Goal: Answer question/provide support

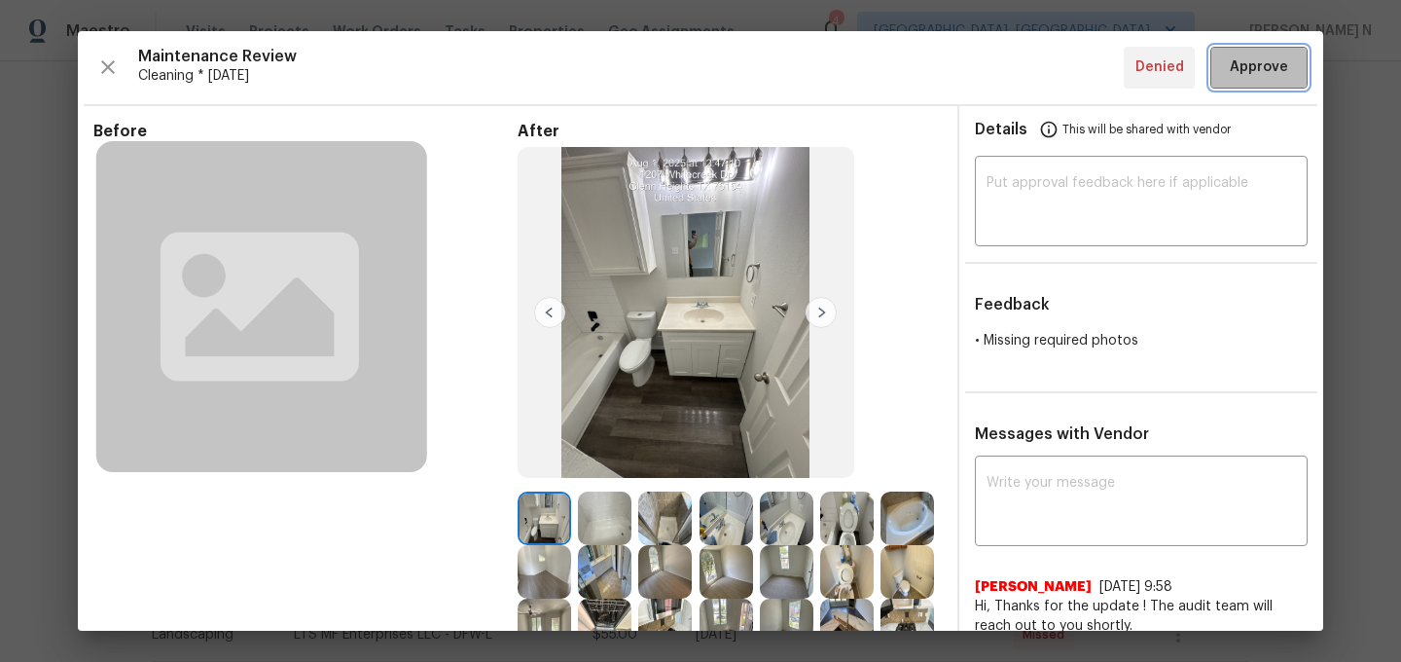
click at [1271, 81] on button "Approve" at bounding box center [1259, 68] width 97 height 42
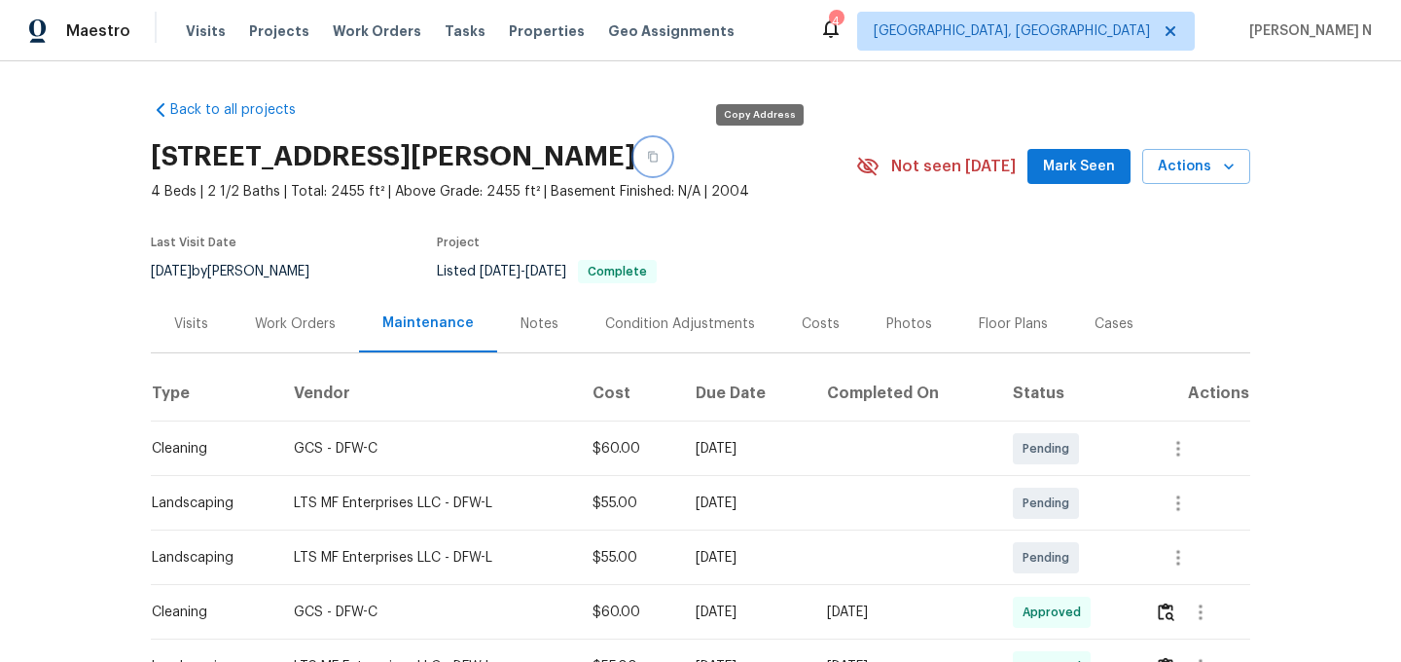
click at [670, 165] on button "button" at bounding box center [652, 156] width 35 height 35
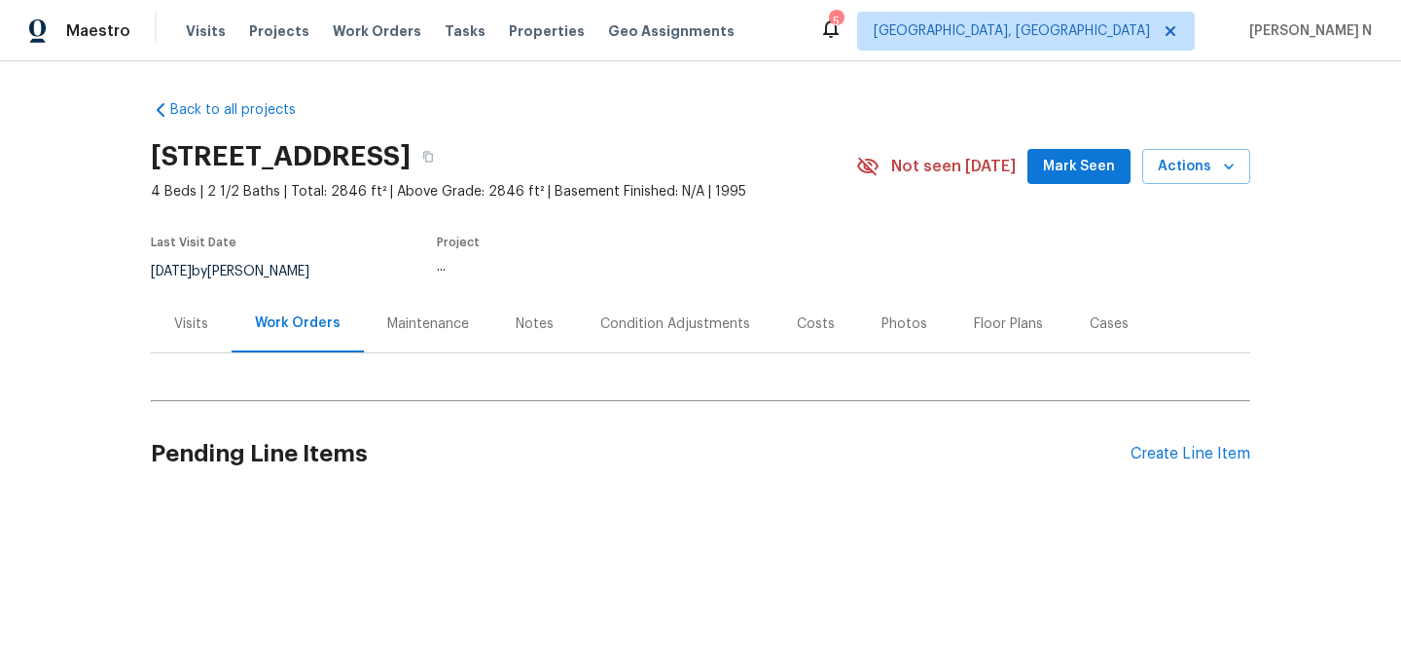
click at [441, 331] on div "Maintenance" at bounding box center [428, 323] width 82 height 19
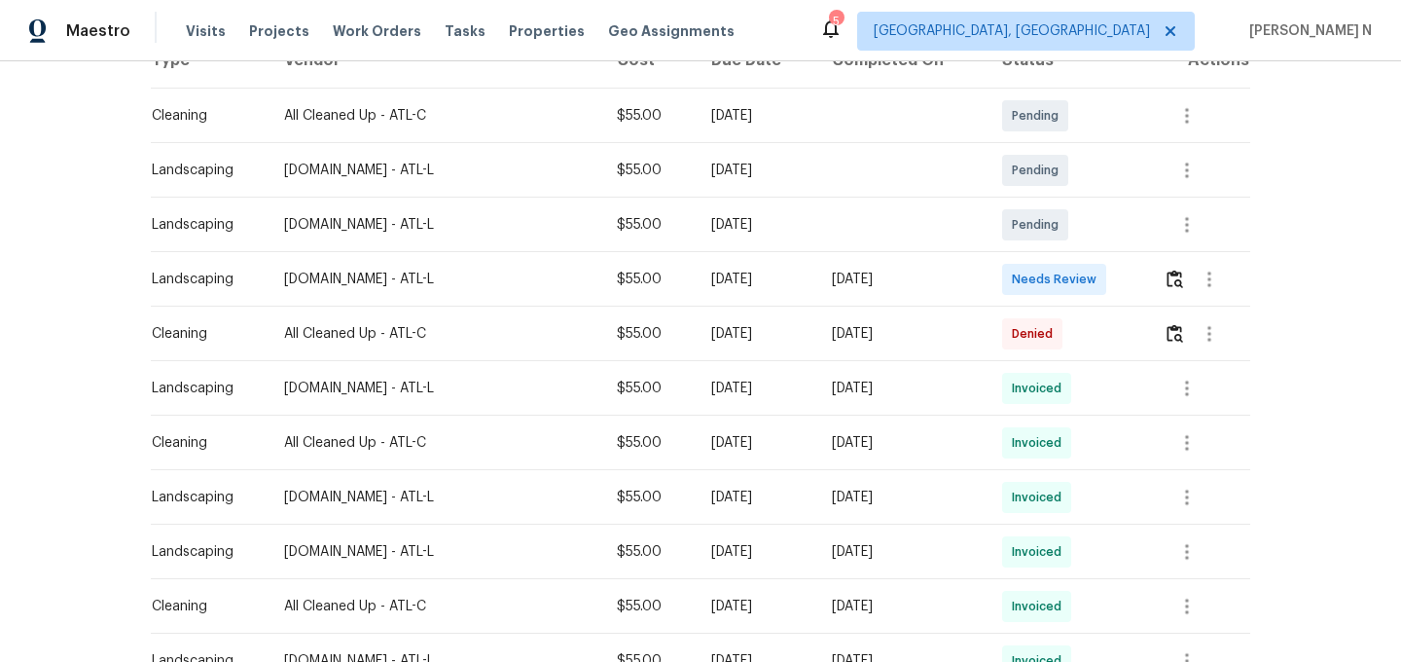
scroll to position [368, 0]
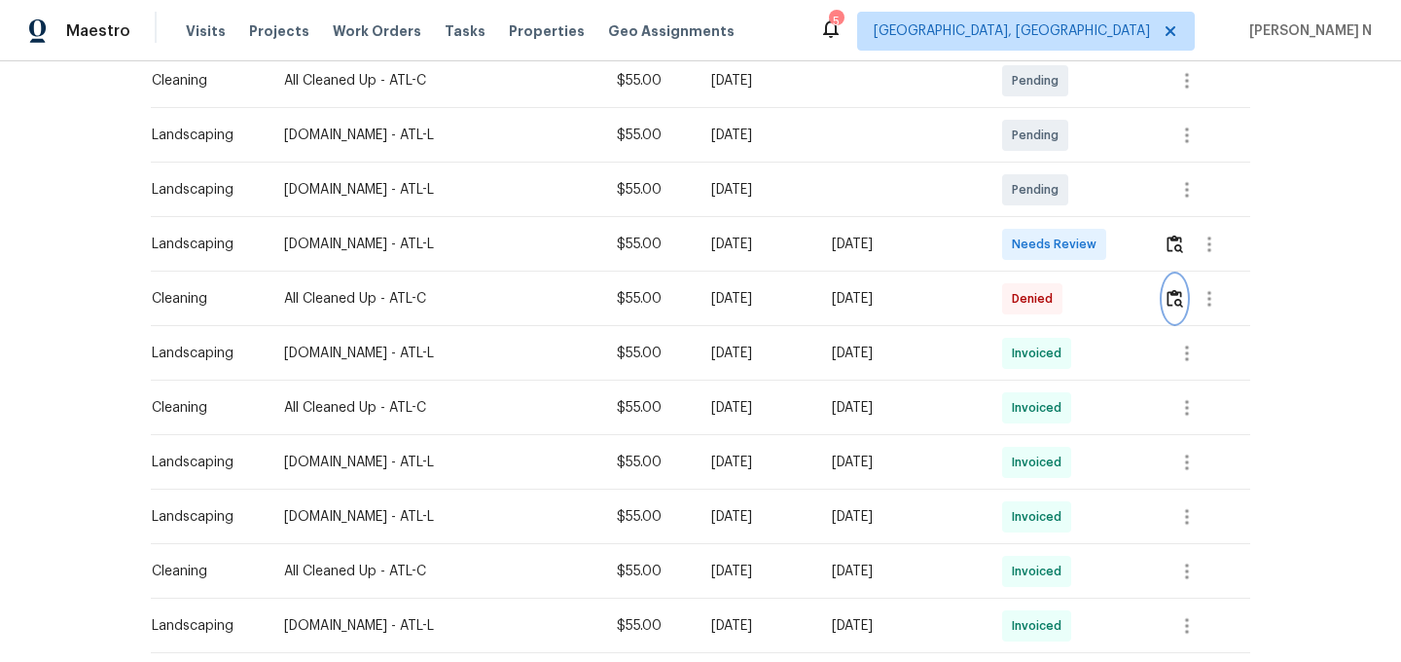
click at [1178, 308] on button "button" at bounding box center [1175, 298] width 22 height 47
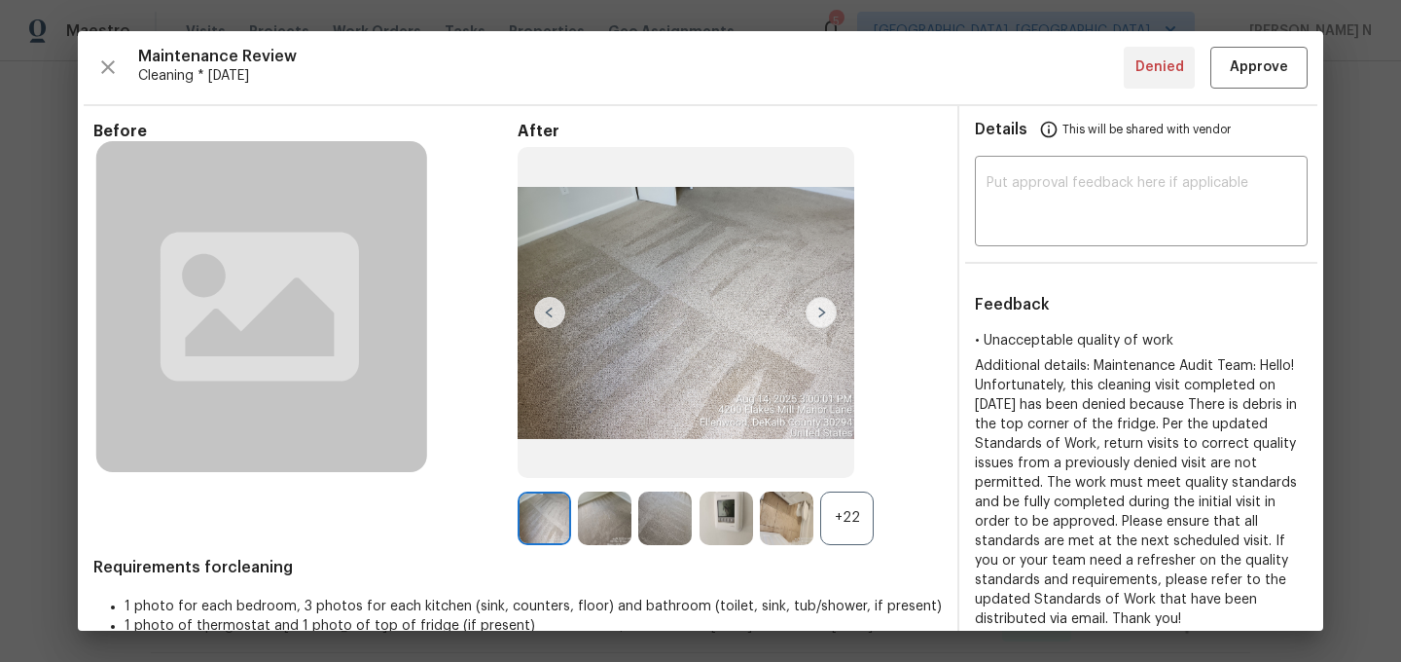
click at [860, 517] on div "+22" at bounding box center [847, 518] width 54 height 54
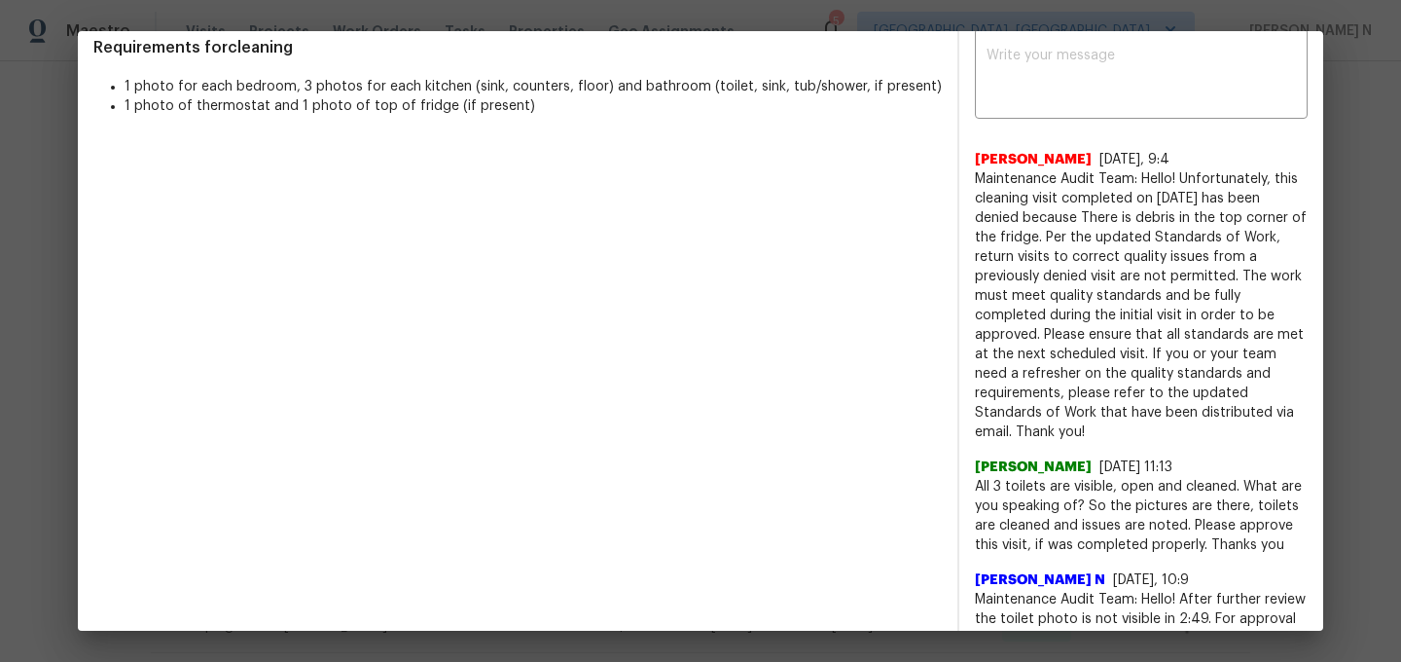
scroll to position [592, 0]
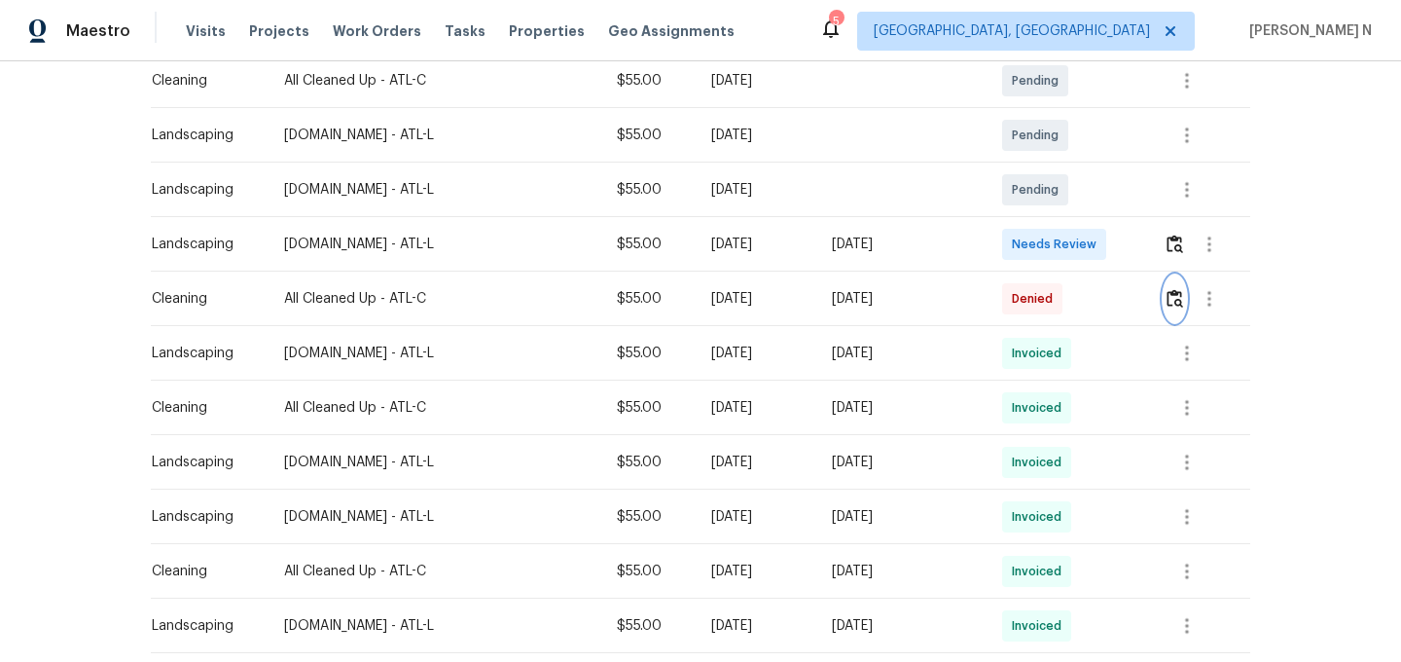
click at [1179, 292] on img "button" at bounding box center [1175, 298] width 17 height 18
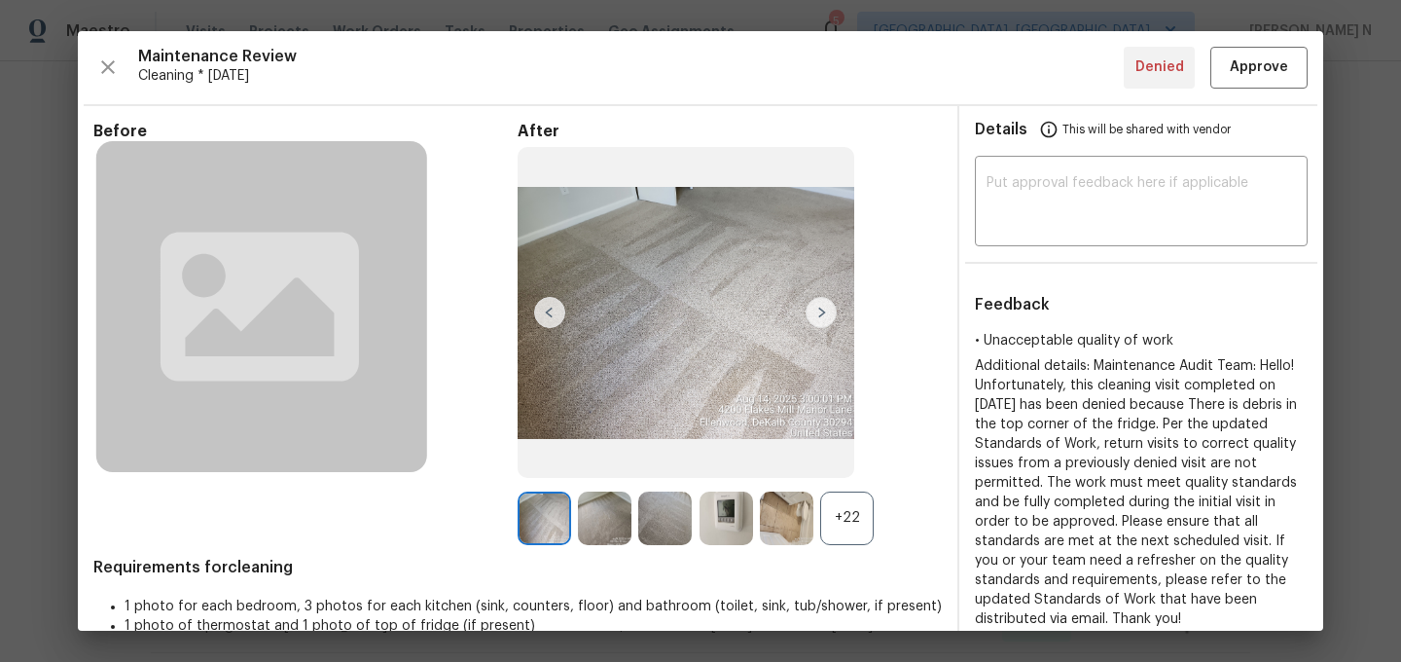
click at [849, 499] on div "+22" at bounding box center [847, 518] width 54 height 54
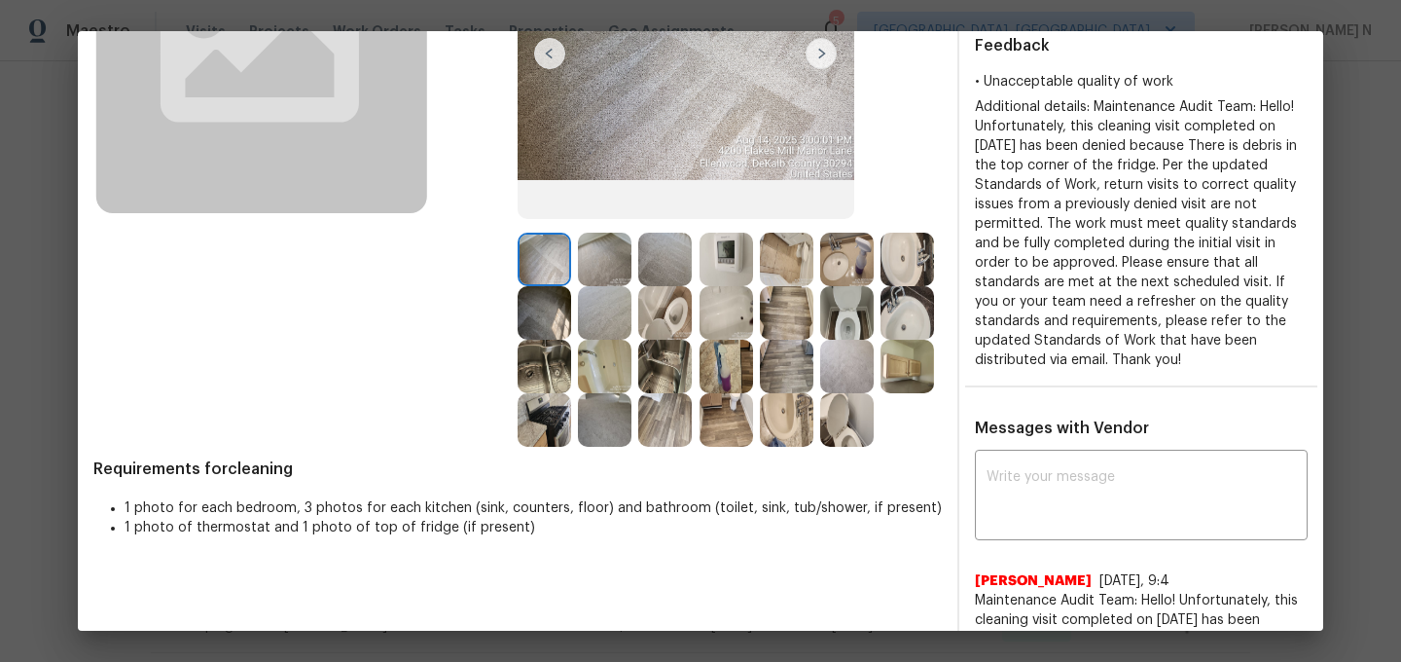
scroll to position [154, 0]
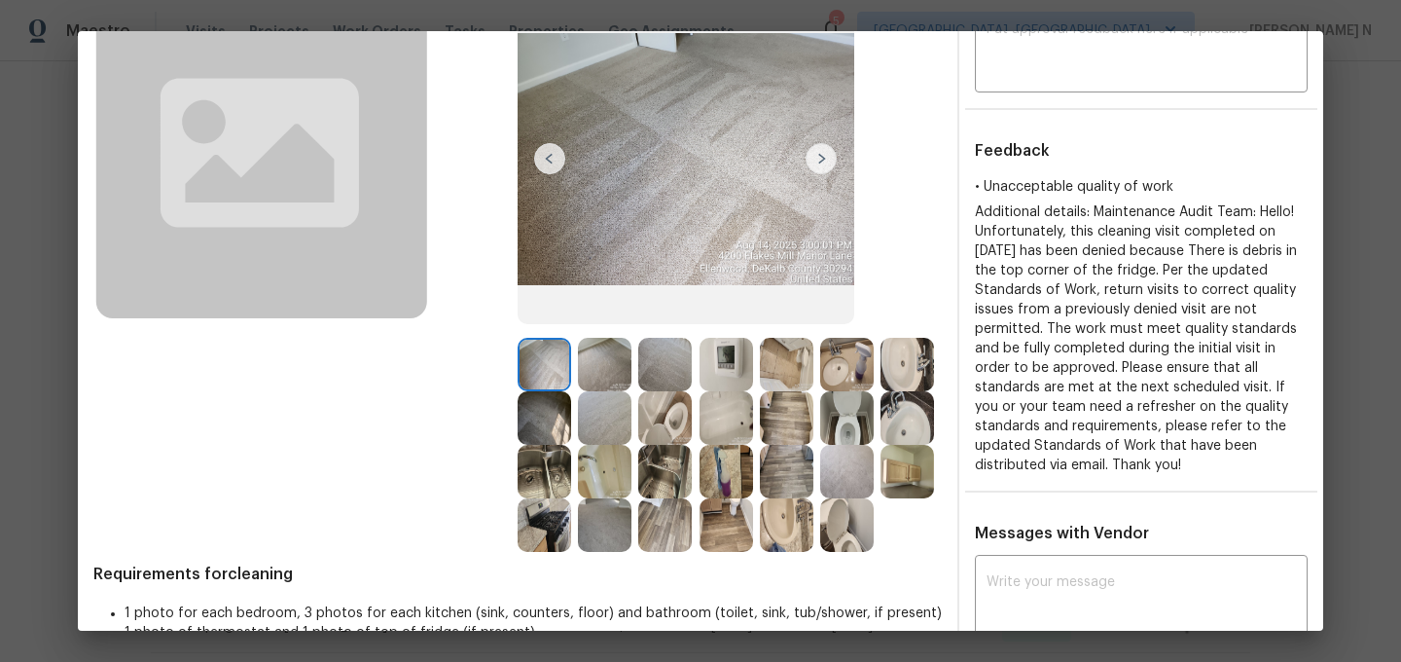
click at [784, 384] on img at bounding box center [787, 365] width 54 height 54
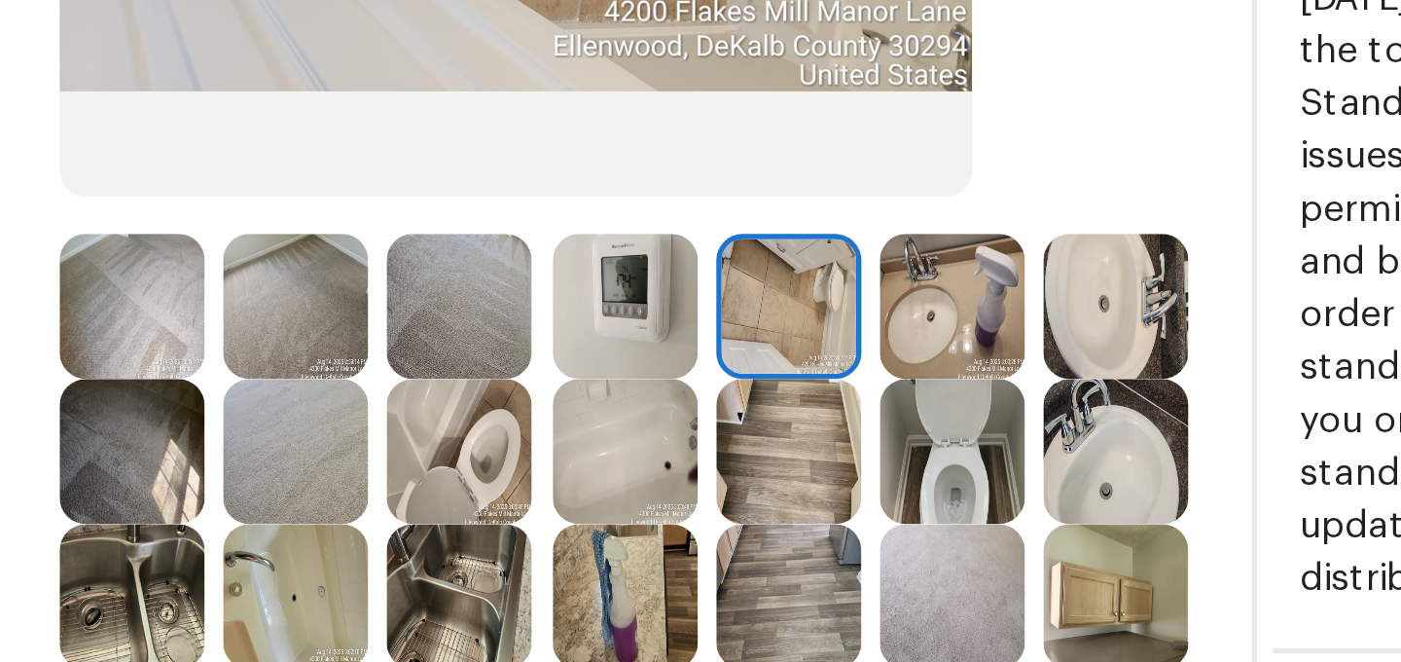
click at [925, 473] on img at bounding box center [908, 472] width 54 height 54
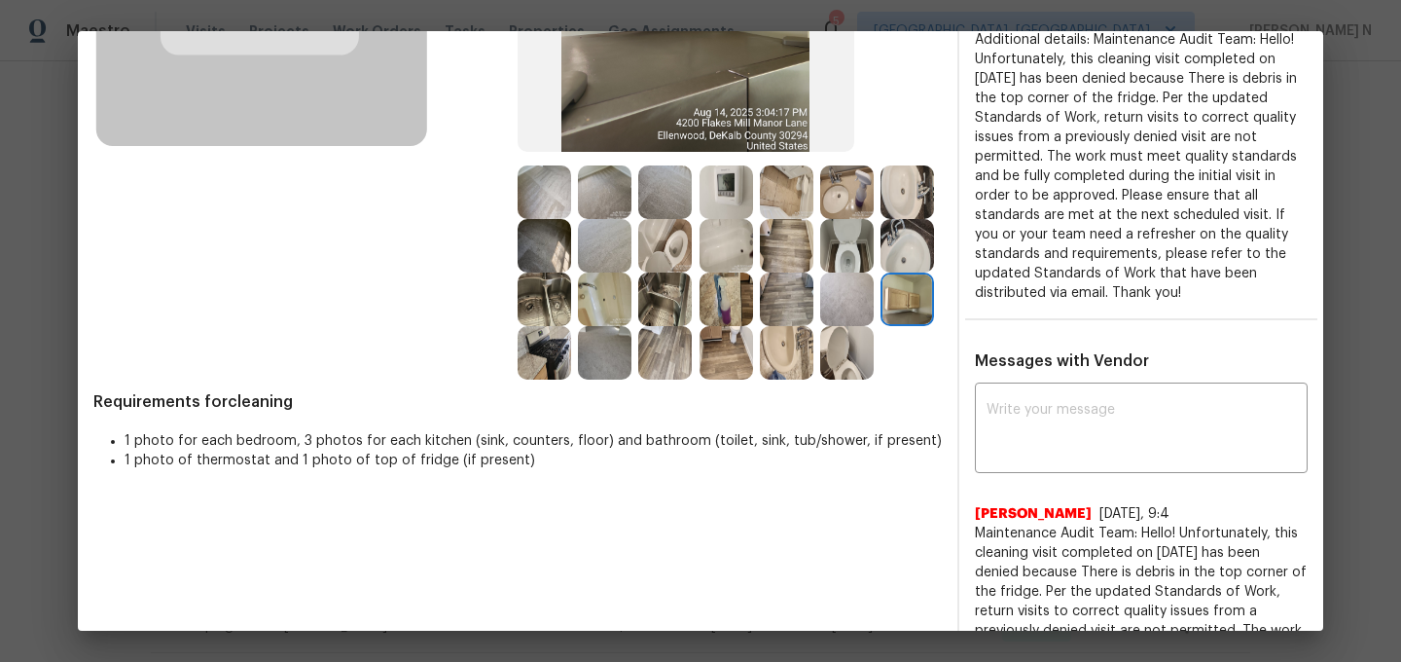
scroll to position [363, 0]
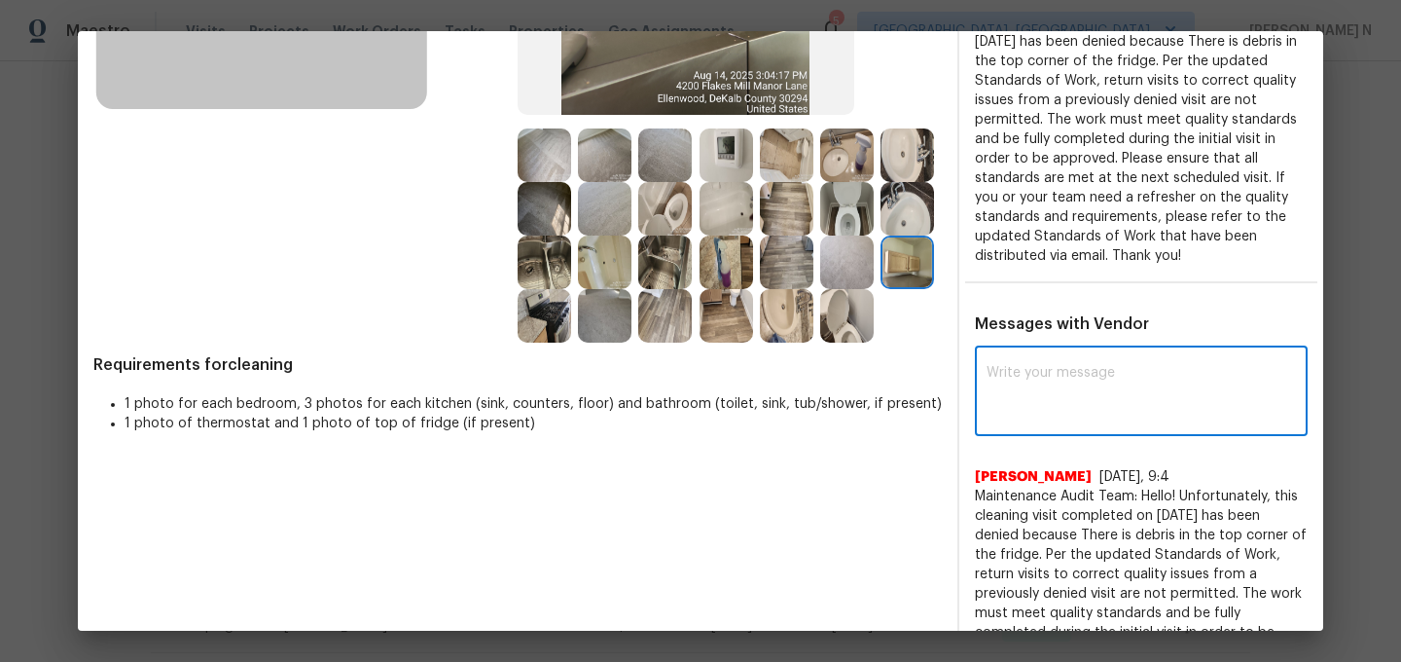
click at [1105, 382] on textarea at bounding box center [1141, 393] width 309 height 54
paste textarea "Maintenance Audit Team: Hello! Thank you for the feedback after further review …"
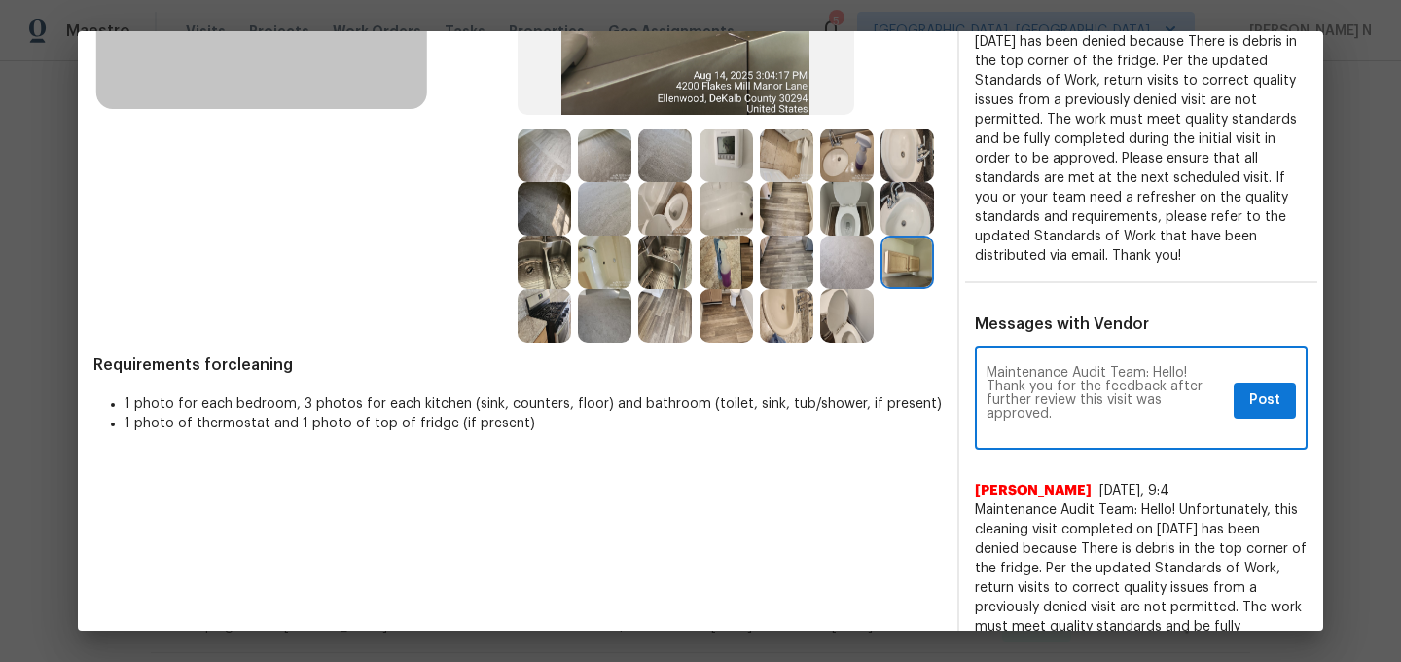
scroll to position [0, 0]
type textarea "Maintenance Audit Team: Hello! Thank you for the feedback after further review …"
click at [1272, 404] on span "Post" at bounding box center [1264, 400] width 31 height 24
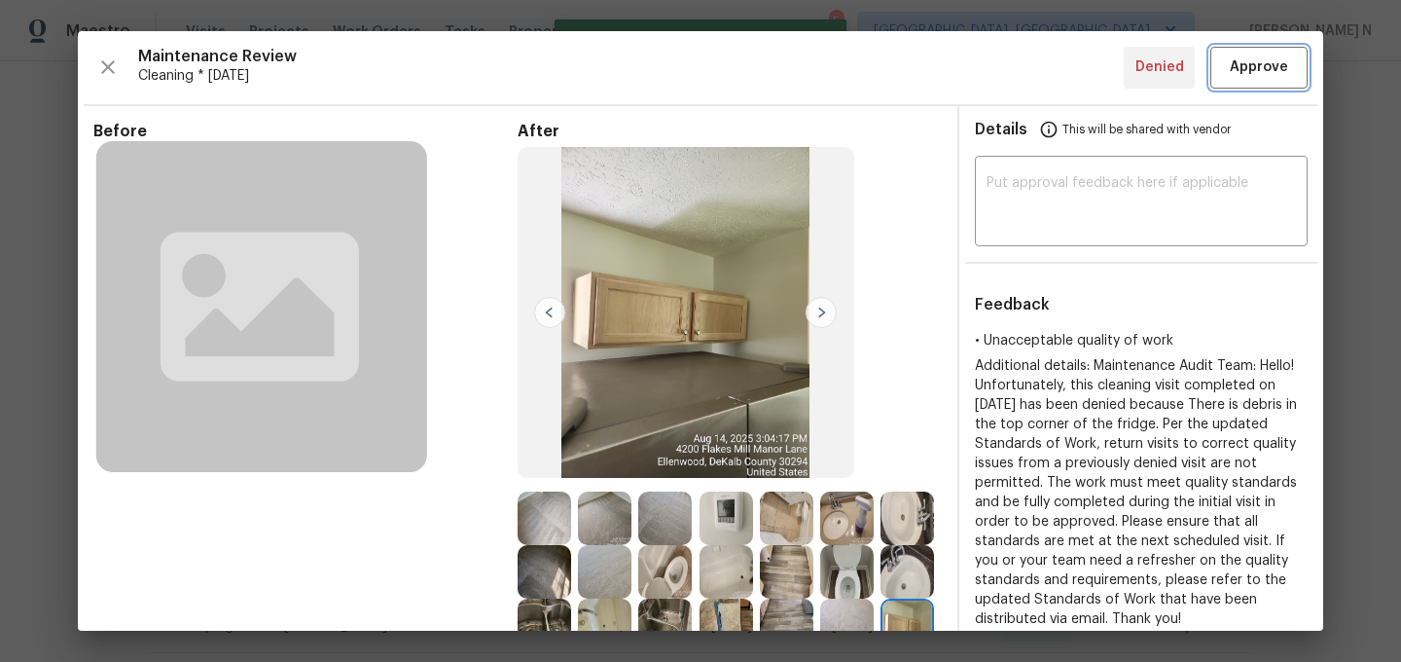
click at [1250, 55] on span "Approve" at bounding box center [1259, 67] width 58 height 24
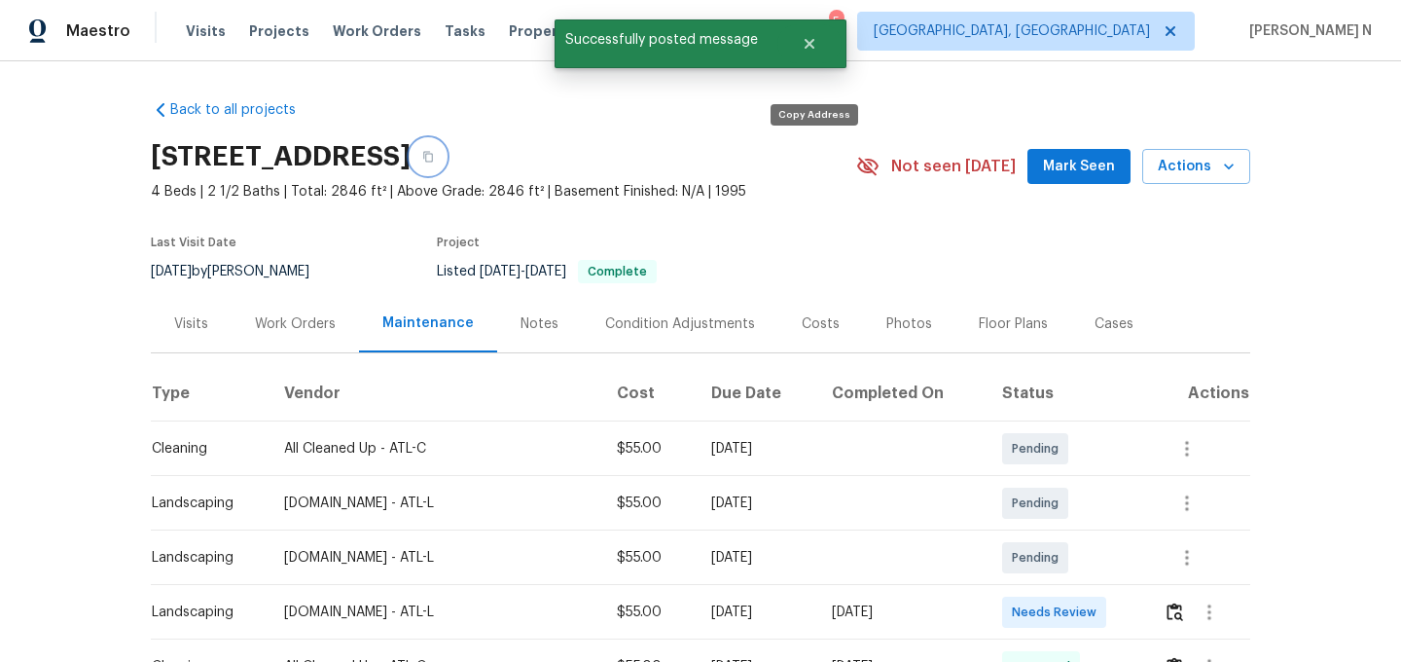
click at [446, 163] on button "button" at bounding box center [428, 156] width 35 height 35
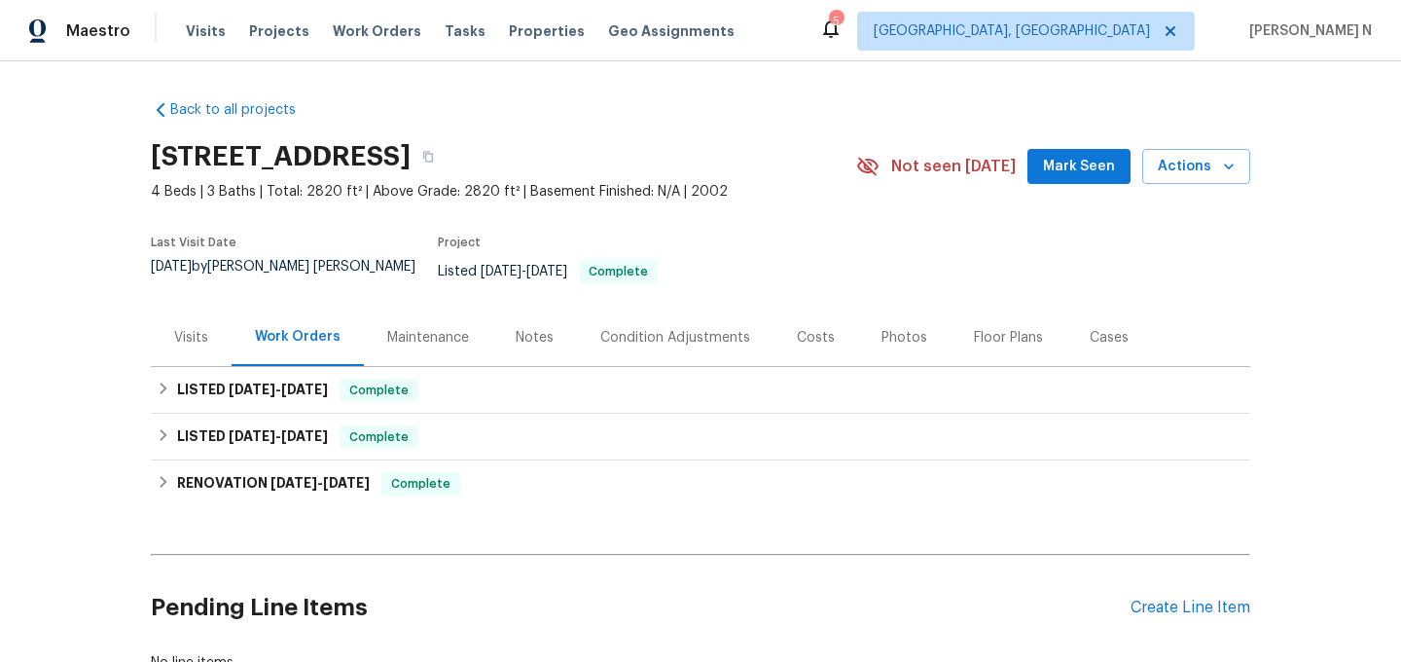
click at [468, 331] on div "Maintenance" at bounding box center [428, 336] width 128 height 57
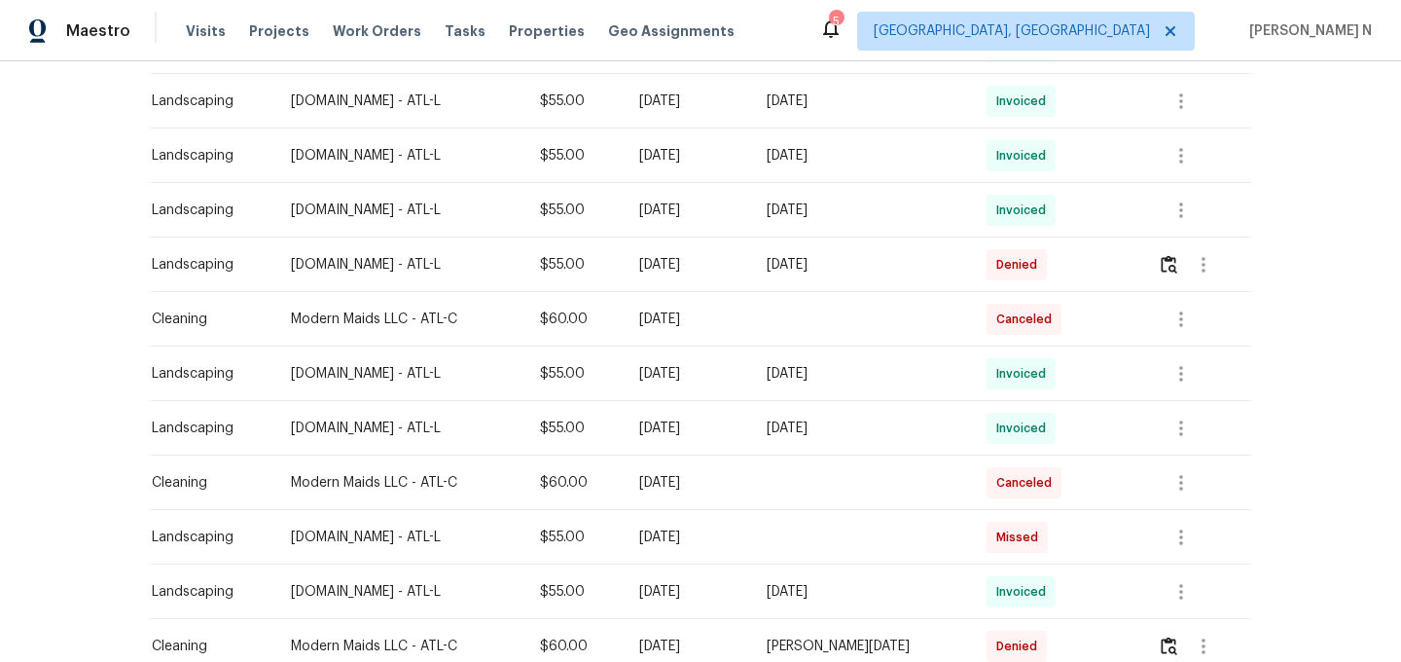
scroll to position [1021, 0]
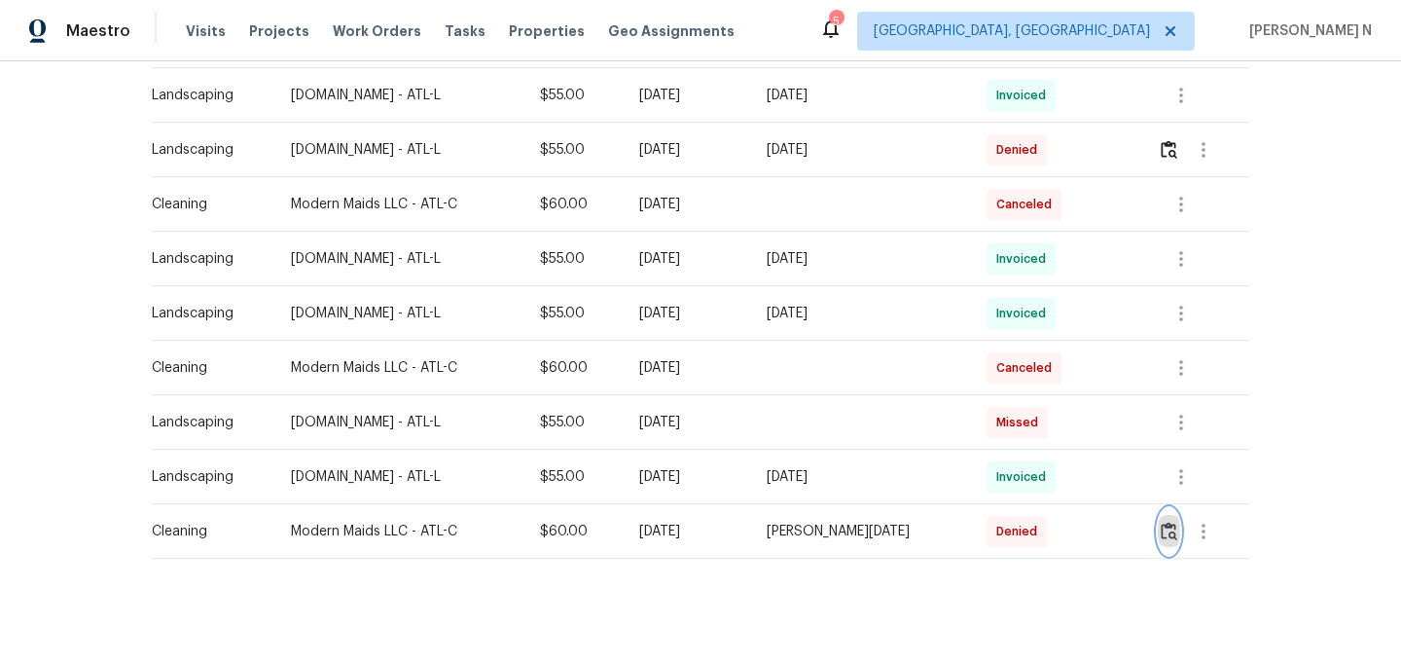
click at [1170, 523] on img "button" at bounding box center [1169, 531] width 17 height 18
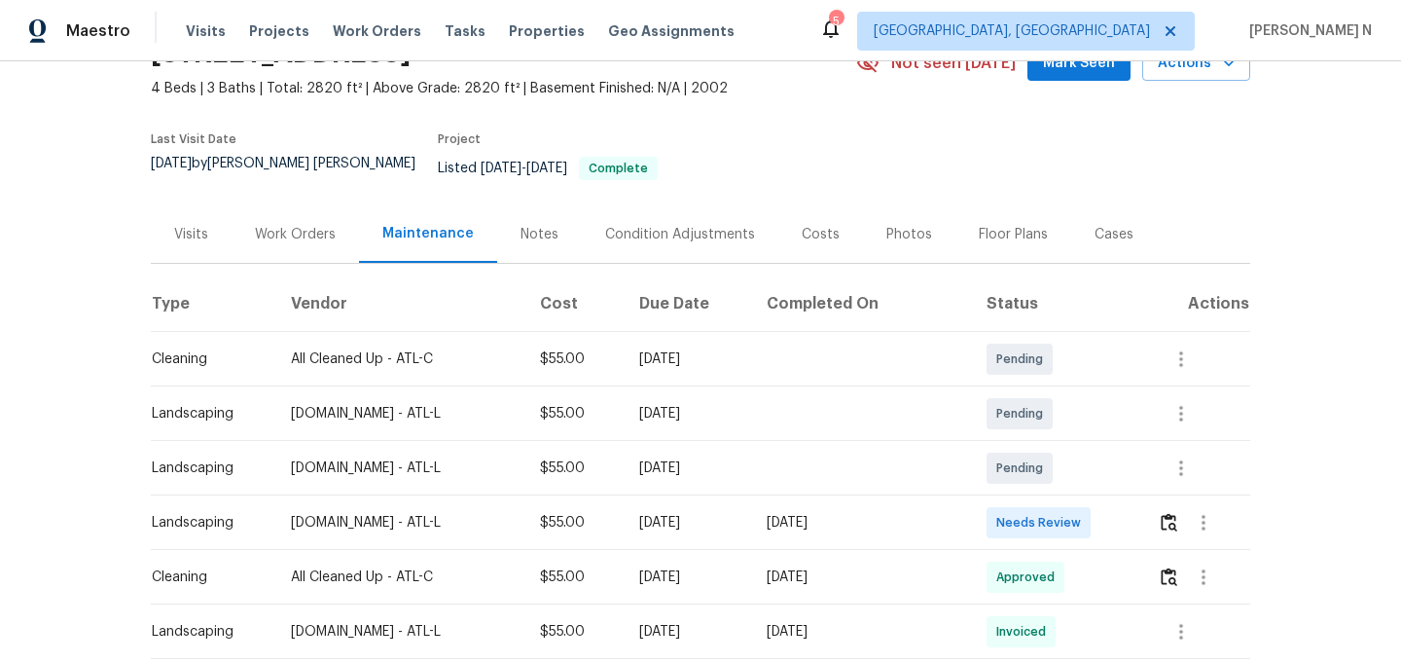
scroll to position [90, 0]
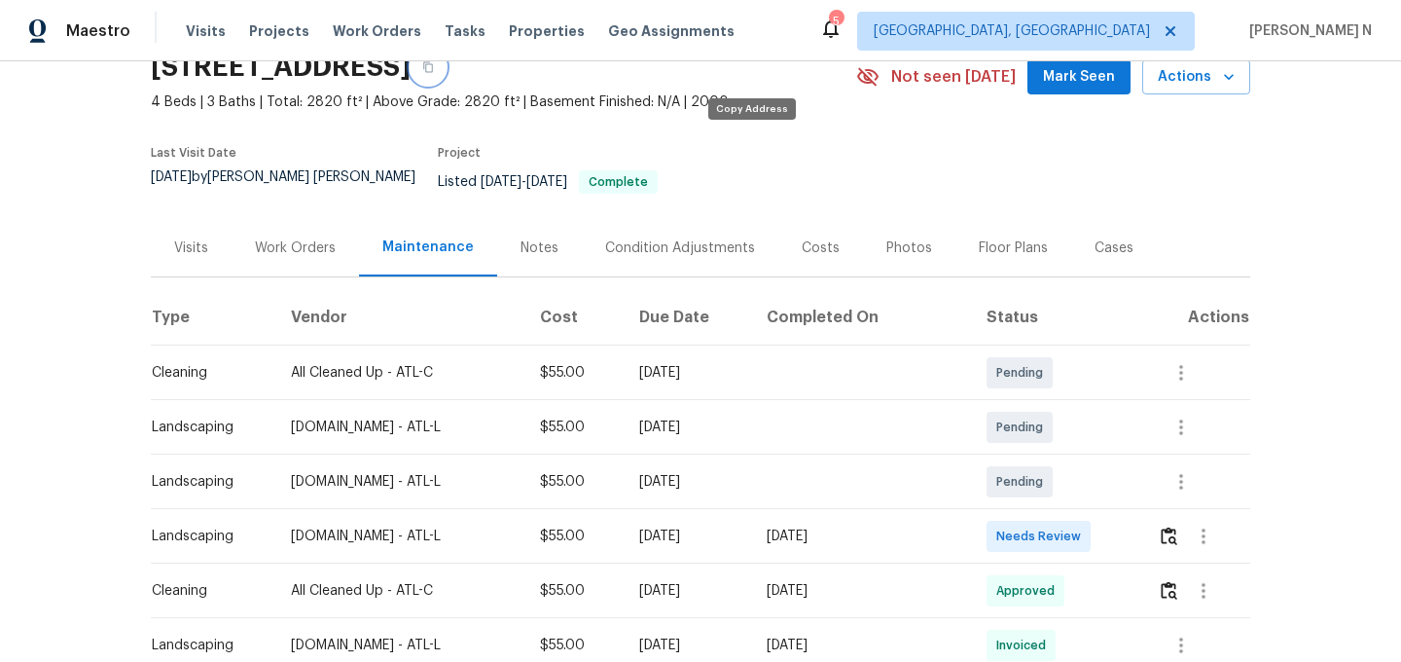
click at [446, 73] on button "button" at bounding box center [428, 67] width 35 height 35
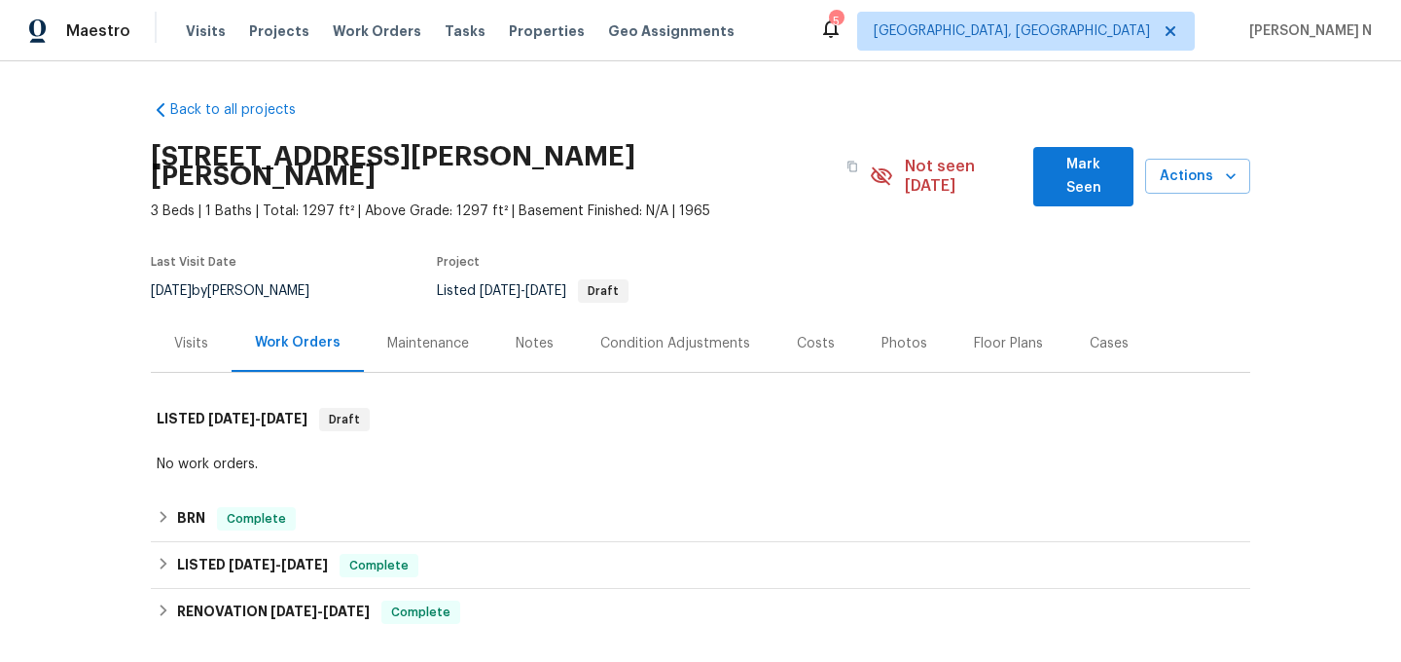
click at [446, 334] on div "Maintenance" at bounding box center [428, 343] width 82 height 19
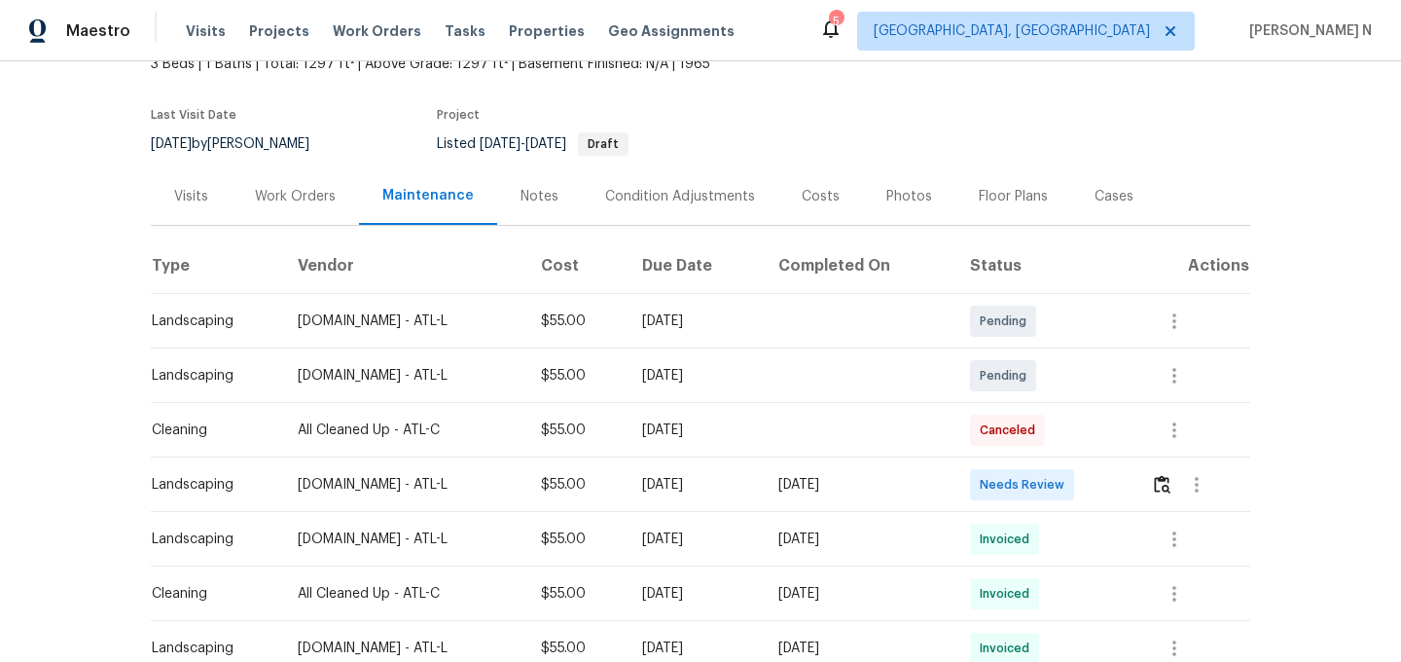
scroll to position [39, 0]
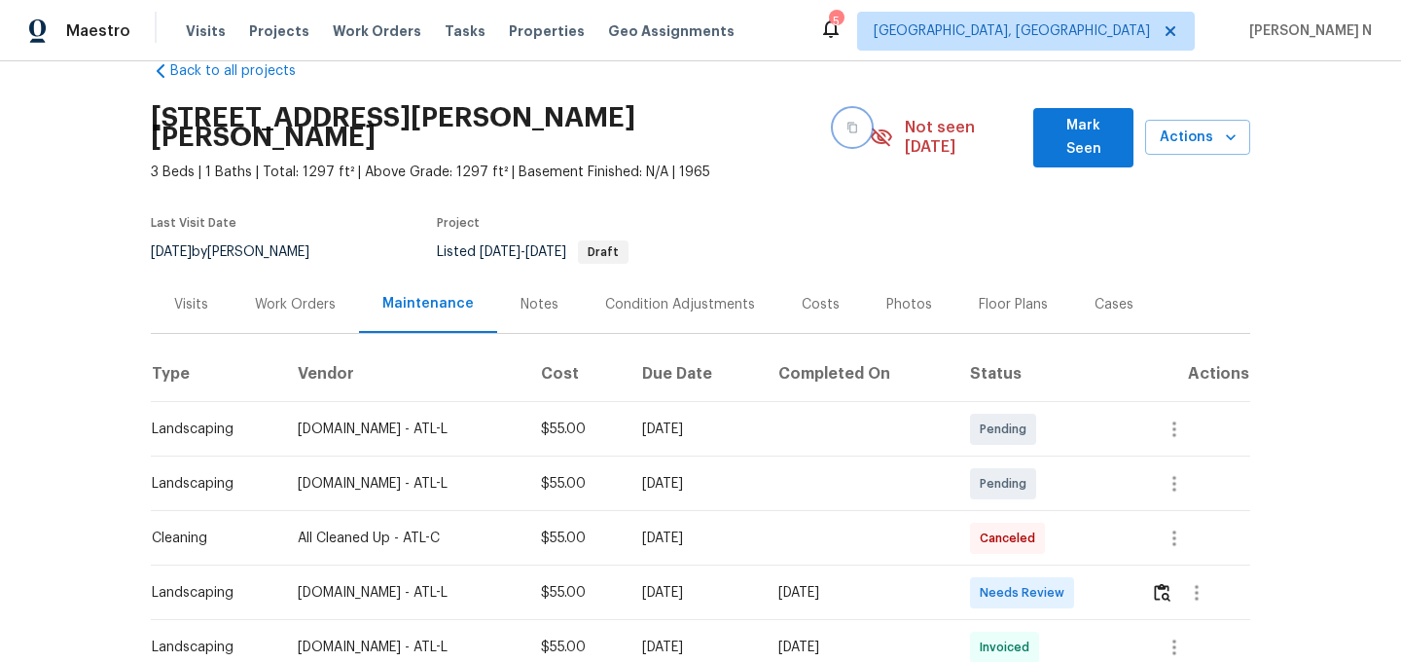
click at [835, 121] on button "button" at bounding box center [852, 127] width 35 height 35
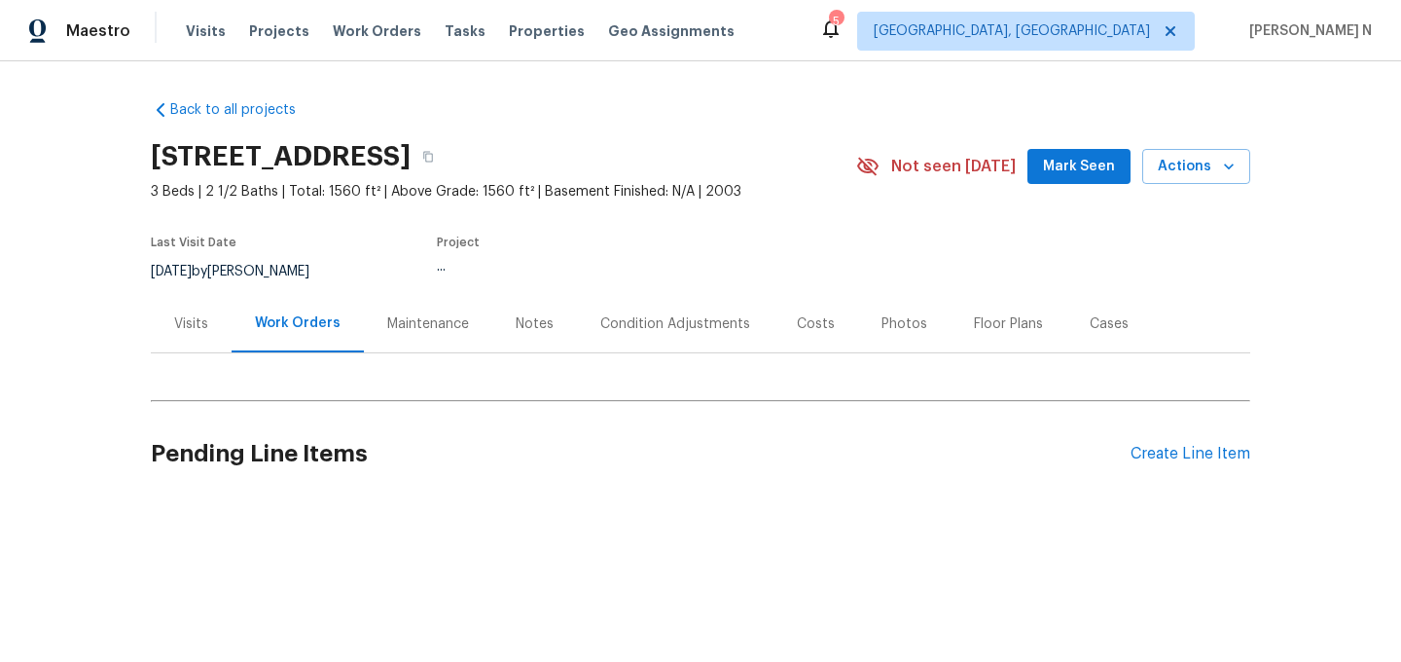
click at [421, 317] on div "Maintenance" at bounding box center [428, 323] width 82 height 19
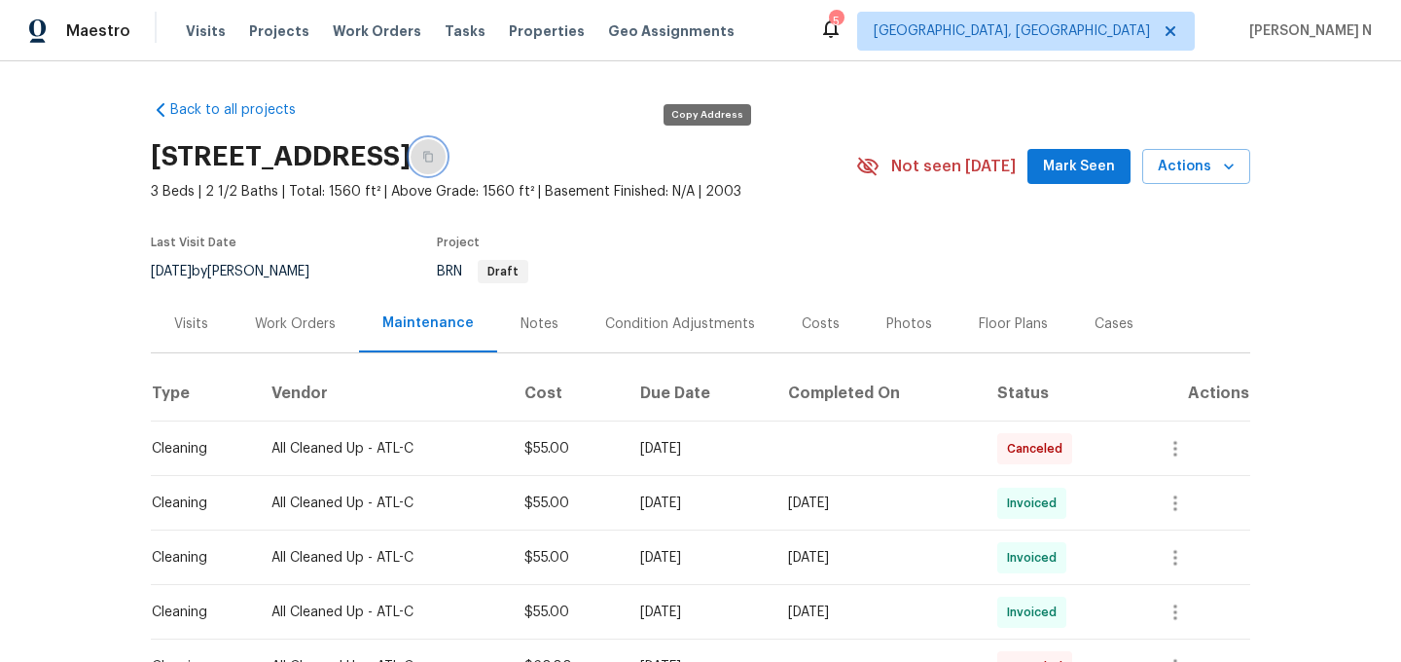
click at [433, 156] on icon "button" at bounding box center [428, 157] width 10 height 11
